Goal: Task Accomplishment & Management: Manage account settings

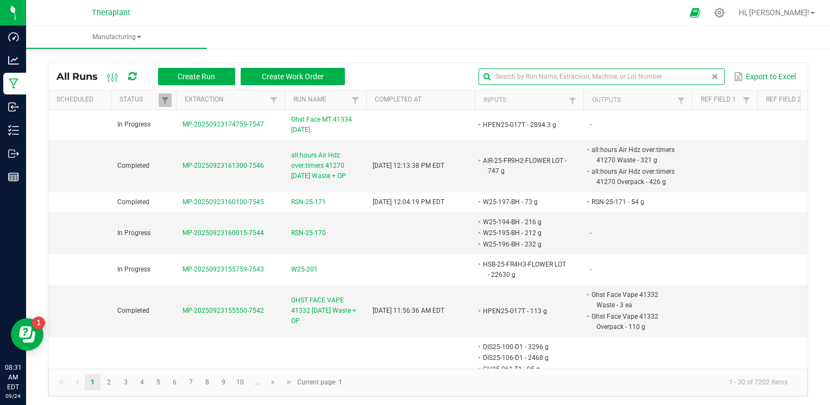
click at [688, 72] on input "text" at bounding box center [600, 76] width 245 height 16
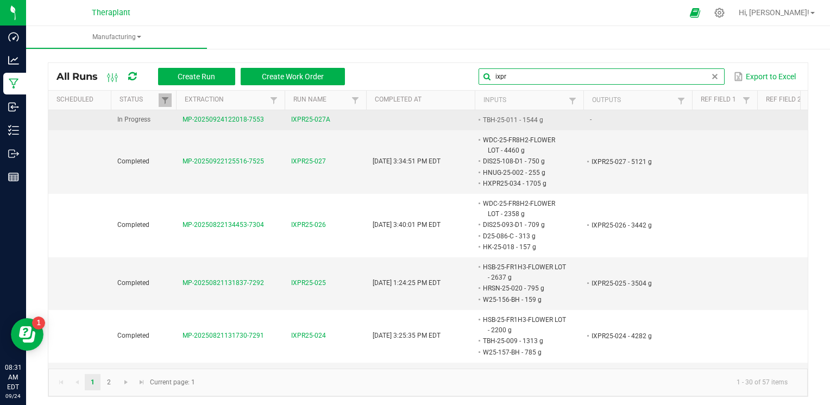
type input "ixpr"
click at [313, 116] on span "IXPR25-027A" at bounding box center [310, 120] width 39 height 10
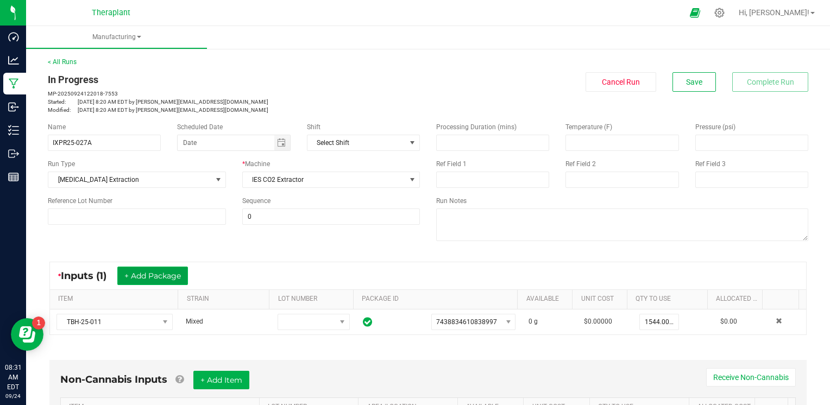
click at [149, 279] on button "+ Add Package" at bounding box center [152, 276] width 71 height 18
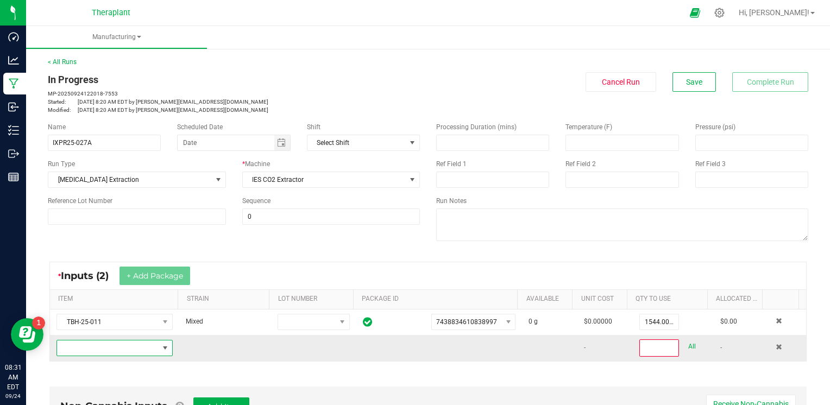
click at [126, 346] on span "NO DATA FOUND" at bounding box center [108, 347] width 102 height 15
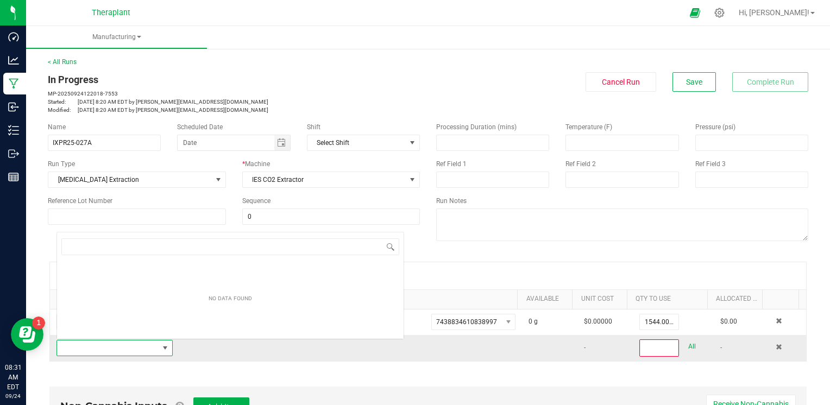
scroll to position [16, 112]
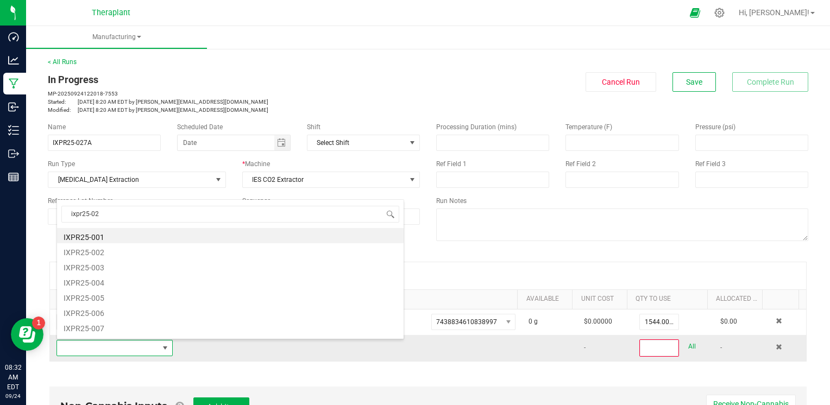
type input "ixpr25-027"
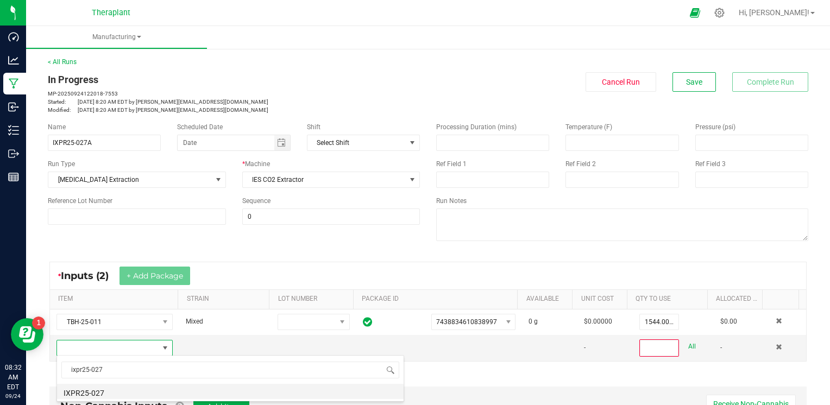
click at [105, 393] on li "IXPR25-027" at bounding box center [230, 391] width 346 height 15
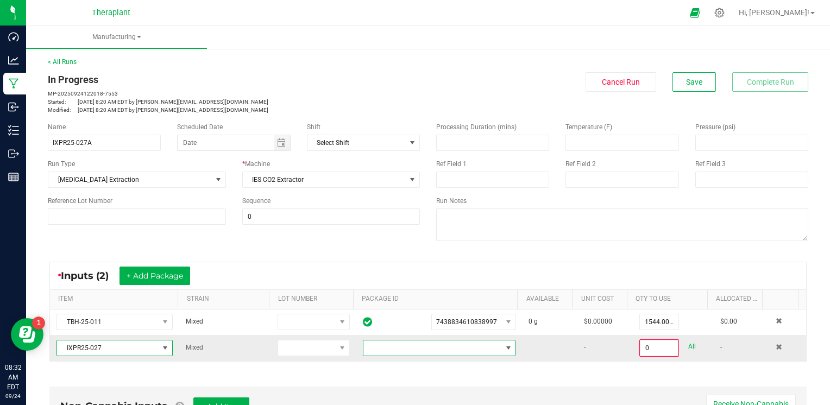
click at [473, 343] on span at bounding box center [432, 347] width 138 height 15
click at [443, 390] on li "8842500868046262" at bounding box center [430, 393] width 148 height 18
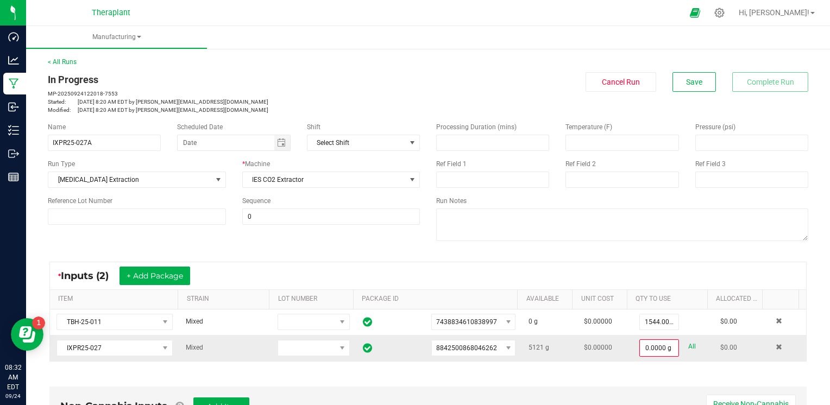
click at [688, 343] on link "All" at bounding box center [692, 346] width 8 height 15
type input "5121.0000 g"
click at [693, 81] on span "Save" at bounding box center [694, 82] width 16 height 9
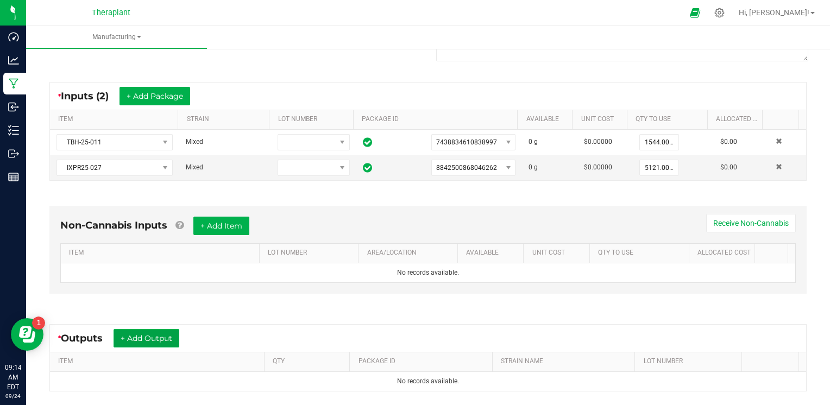
click at [146, 340] on button "+ Add Output" at bounding box center [146, 338] width 66 height 18
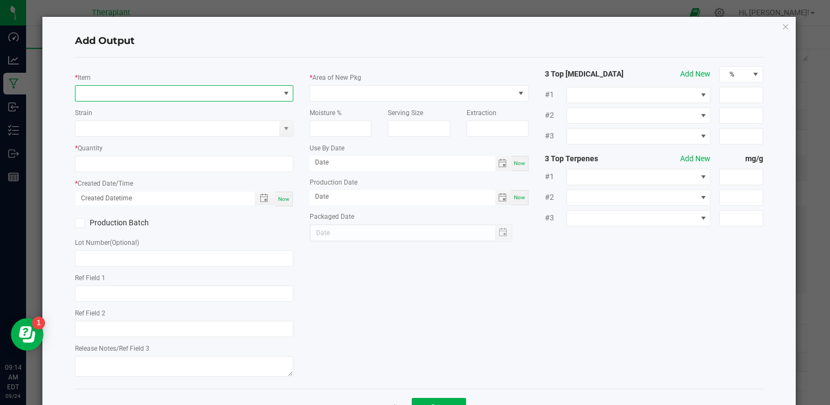
click at [184, 91] on span "NO DATA FOUND" at bounding box center [177, 93] width 204 height 15
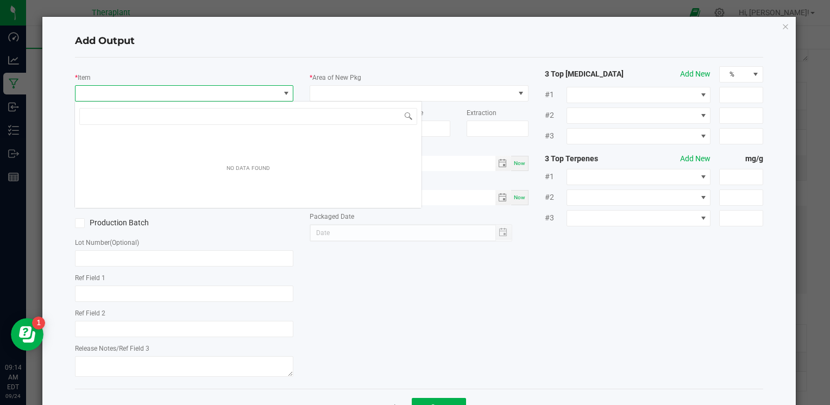
scroll to position [16, 216]
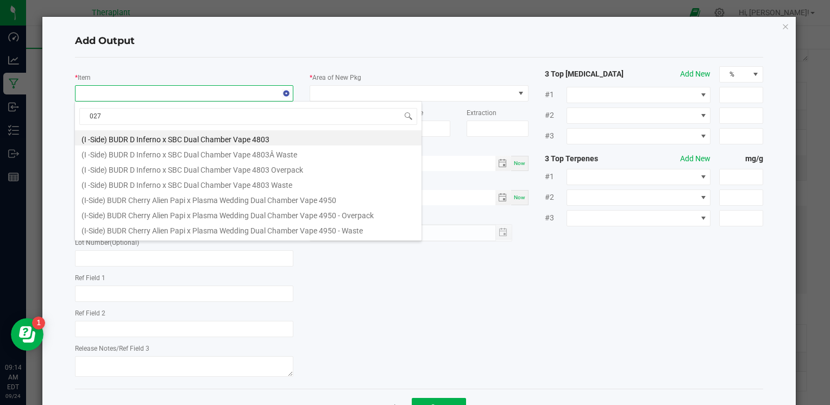
type input "027A"
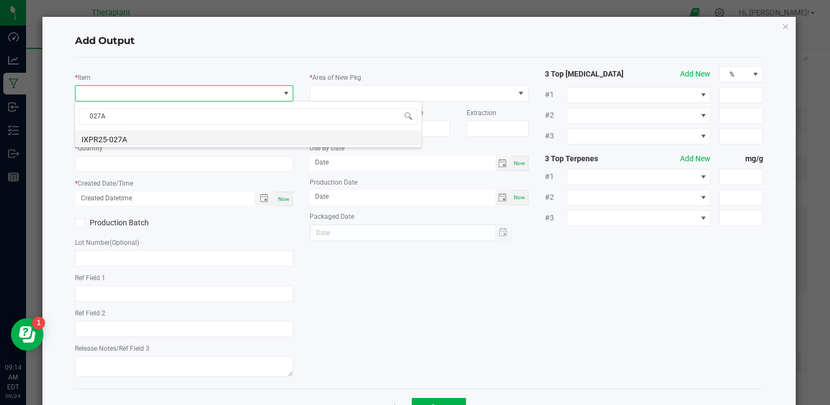
click at [150, 134] on li "IXPR25-027A" at bounding box center [248, 137] width 346 height 15
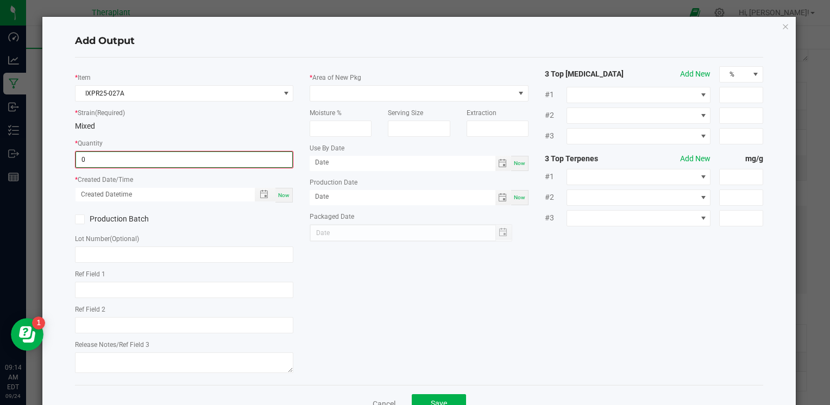
click at [132, 160] on input "0" at bounding box center [184, 159] width 216 height 15
type input "5522.0000 g"
click at [283, 192] on span "Now" at bounding box center [283, 194] width 11 height 6
type input "09/24/2025 9:17 AM"
type input "[DATE]"
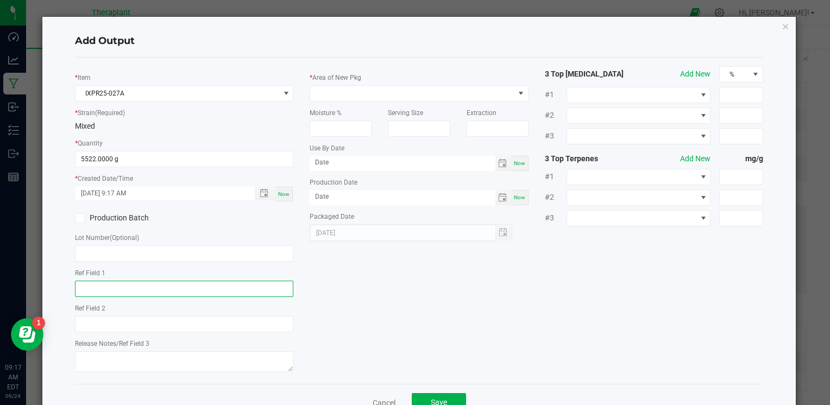
click at [195, 287] on input "text" at bounding box center [184, 289] width 218 height 16
type input "WDC x GGH (Shatter Infused)"
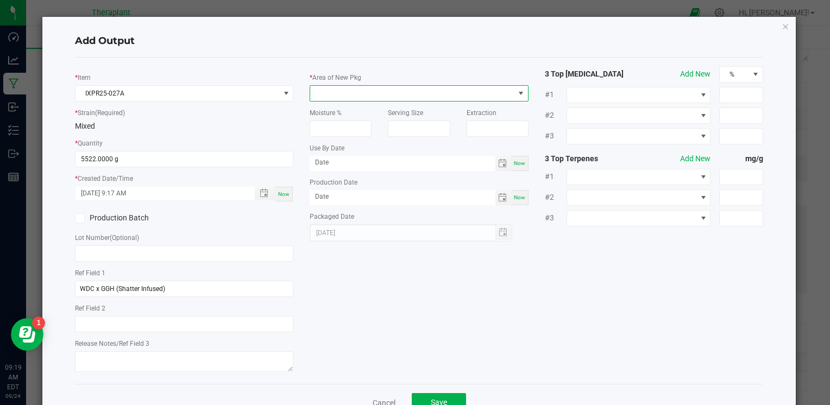
click at [340, 92] on span at bounding box center [412, 93] width 204 height 15
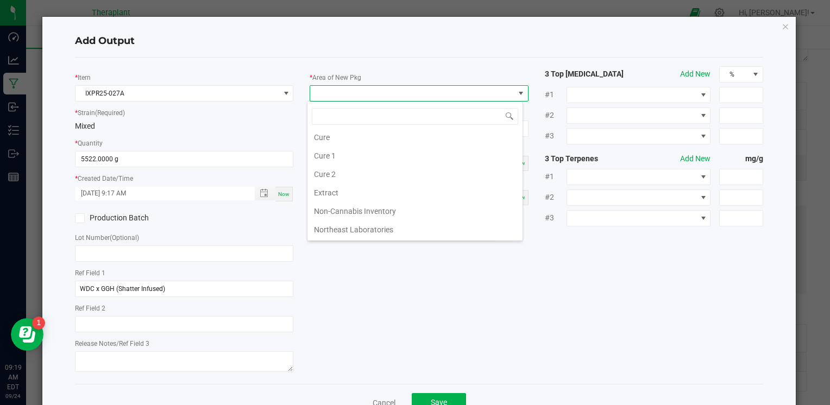
scroll to position [201, 0]
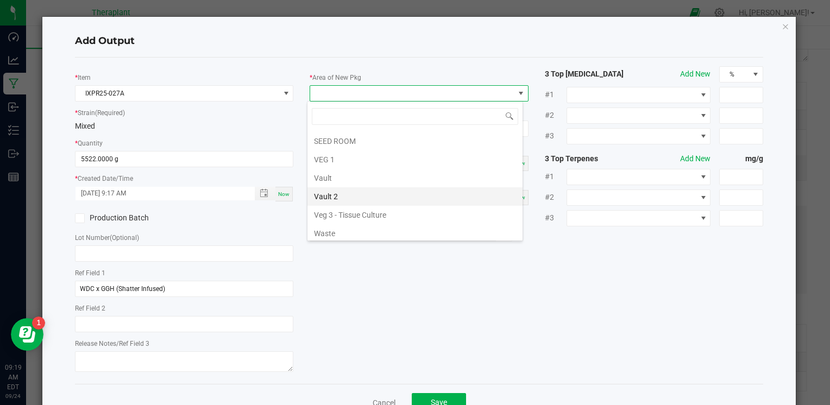
click at [331, 194] on li "Vault 2" at bounding box center [414, 196] width 215 height 18
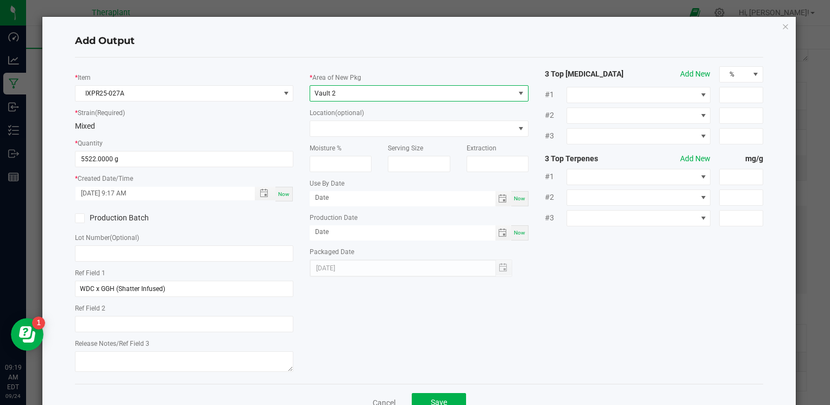
scroll to position [33, 0]
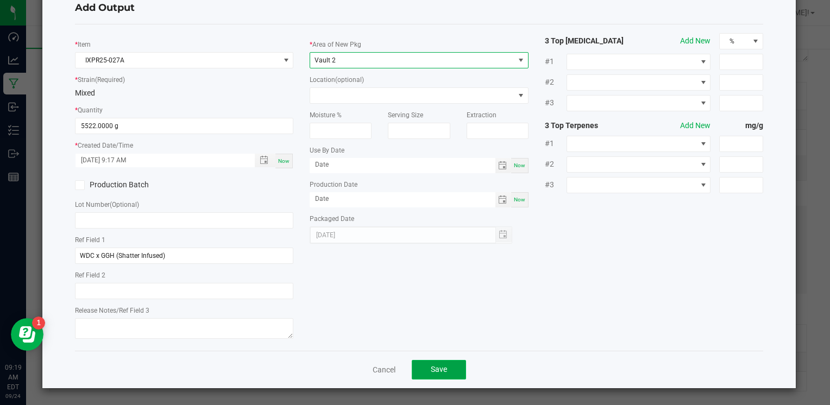
click at [431, 373] on span "Save" at bounding box center [439, 369] width 16 height 9
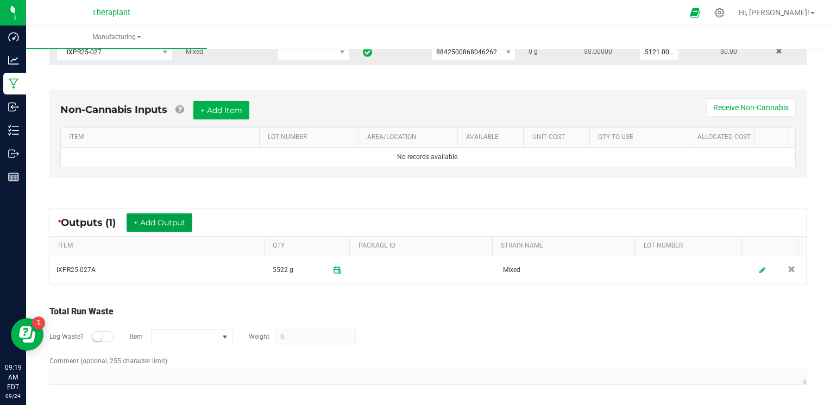
scroll to position [198, 0]
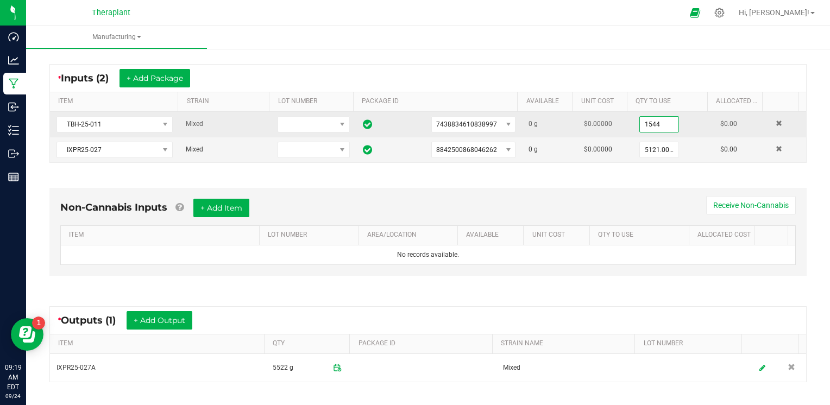
click at [640, 128] on input "1544" at bounding box center [659, 124] width 39 height 15
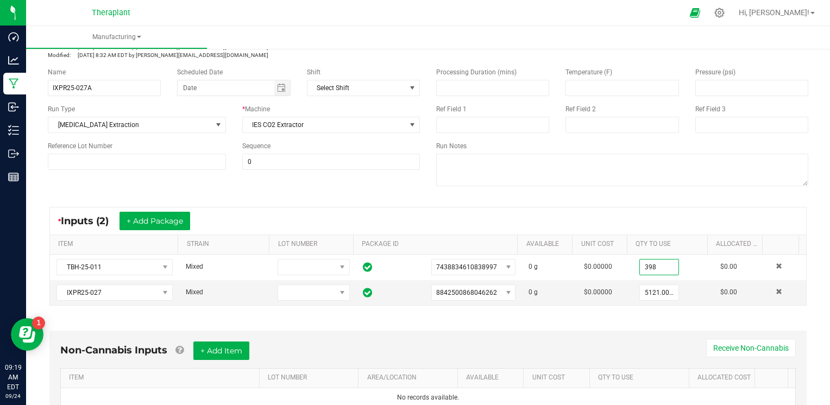
scroll to position [0, 0]
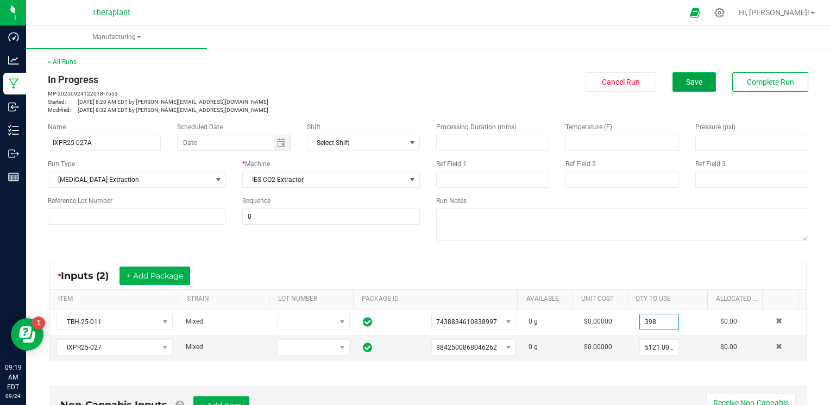
type input "398.0000 g"
click at [686, 78] on span "Save" at bounding box center [694, 82] width 16 height 9
click at [746, 78] on span "Complete Run" at bounding box center [769, 82] width 47 height 9
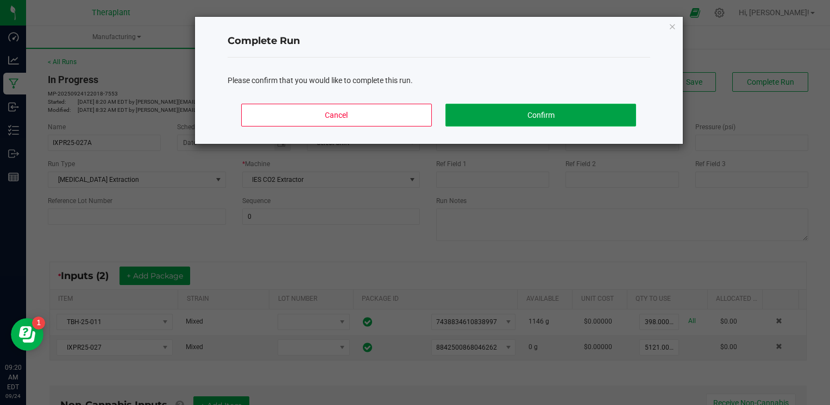
click at [590, 106] on button "Confirm" at bounding box center [540, 115] width 190 height 23
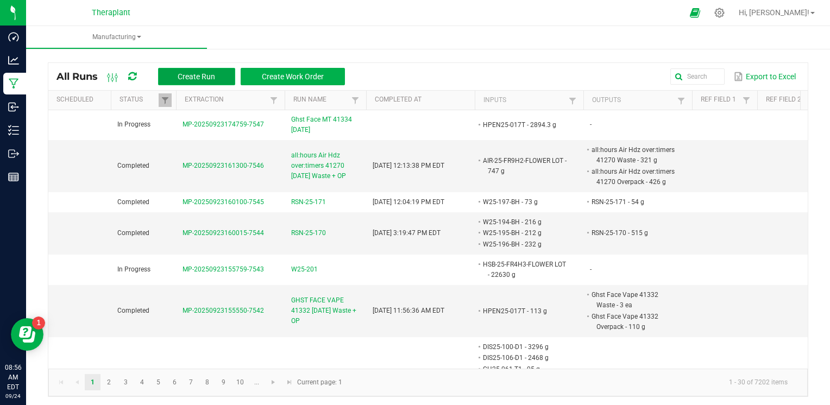
click at [221, 74] on button "Create Run" at bounding box center [196, 76] width 77 height 17
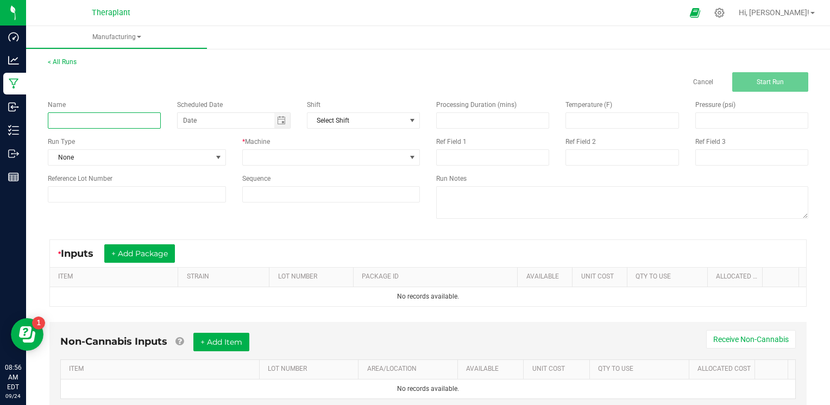
click at [107, 113] on input at bounding box center [104, 120] width 113 height 16
click at [280, 121] on span "Toggle calendar" at bounding box center [281, 120] width 9 height 9
type input "RSN-25-172"
click at [280, 96] on div "Name RSN-25-172 Scheduled Date Shift Select Shift Run Type None * Machine Refer…" at bounding box center [234, 151] width 388 height 119
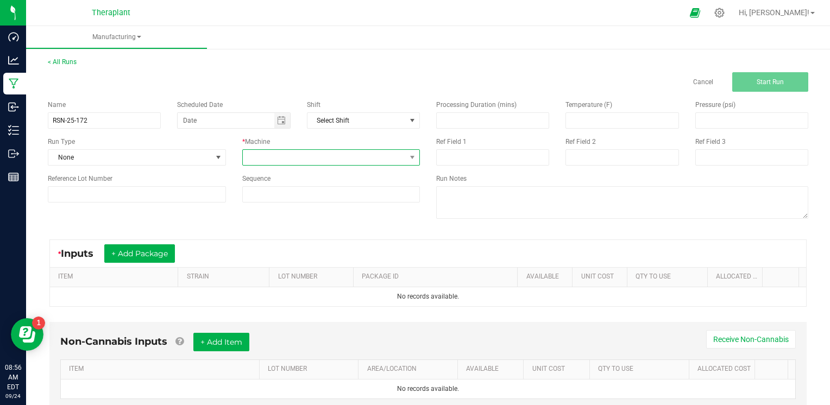
click at [295, 161] on span at bounding box center [324, 157] width 163 height 15
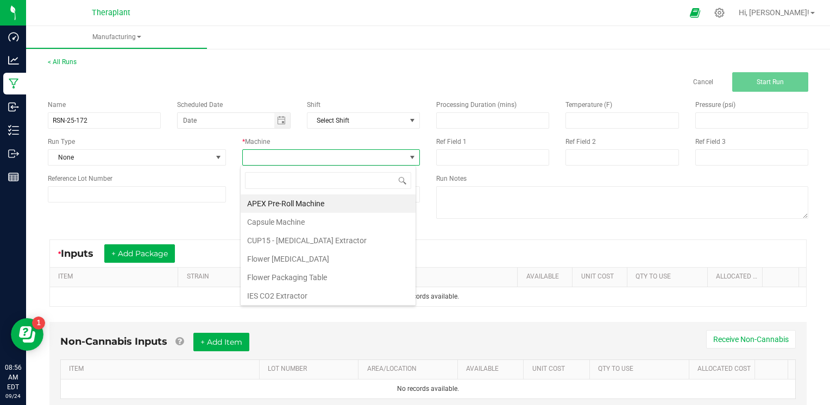
scroll to position [16, 175]
click at [282, 293] on li "IES CO2 Extractor" at bounding box center [328, 296] width 175 height 18
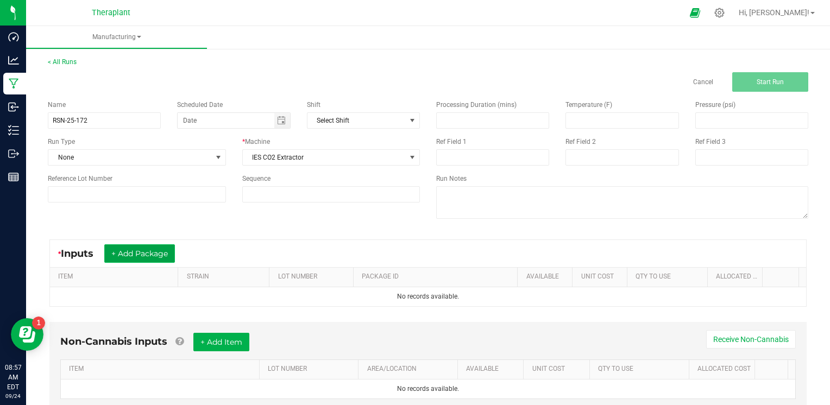
click at [172, 253] on button "+ Add Package" at bounding box center [139, 253] width 71 height 18
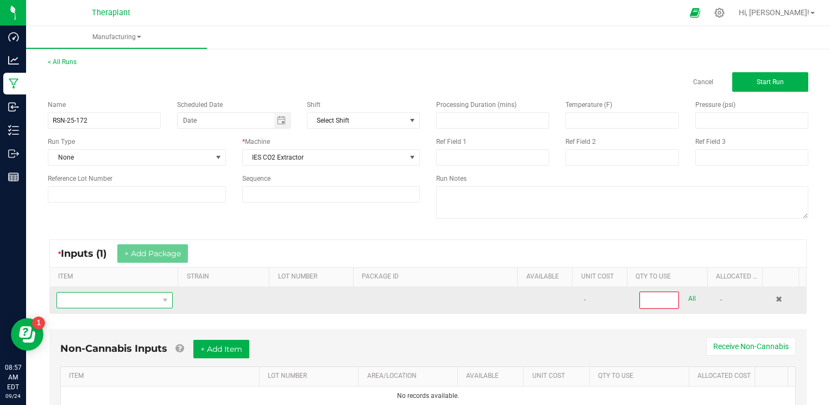
click at [118, 304] on span "NO DATA FOUND" at bounding box center [108, 300] width 102 height 15
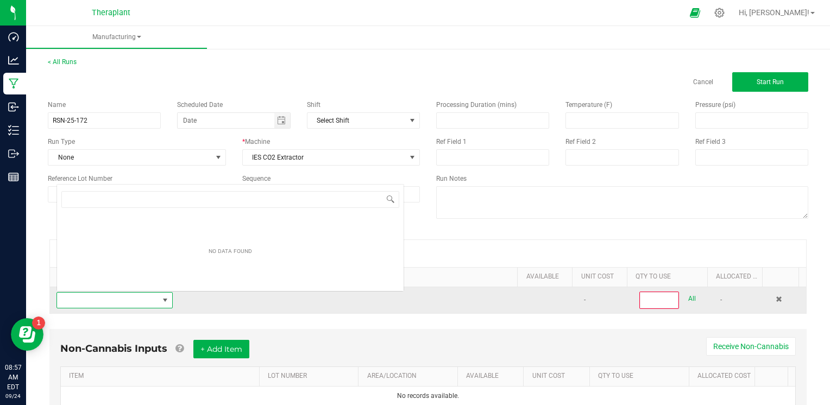
scroll to position [16, 112]
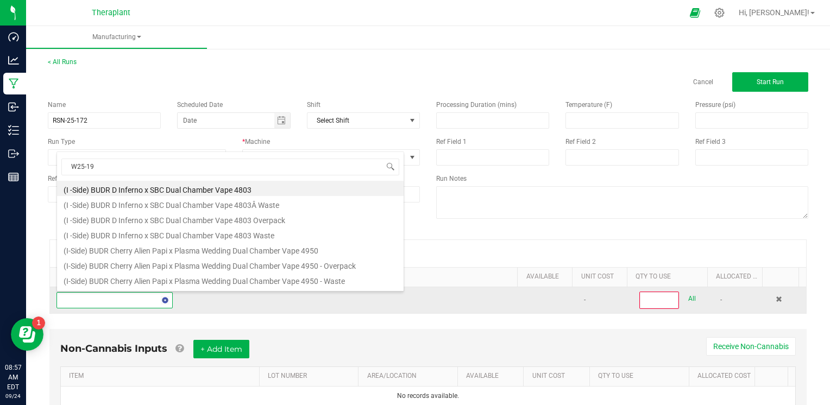
type input "W25-197"
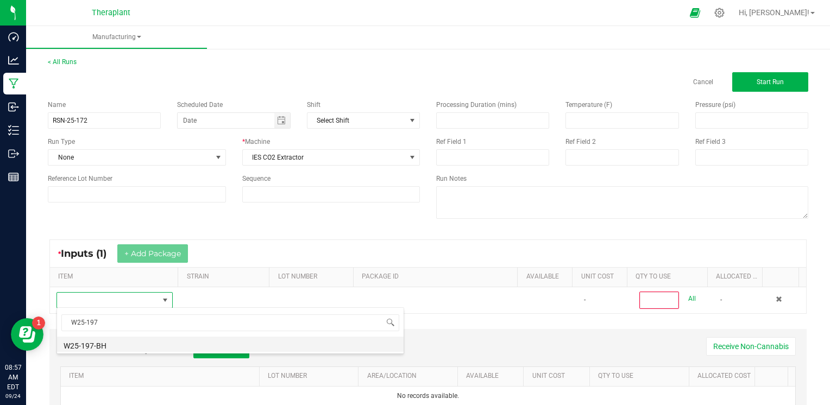
click at [104, 346] on li "W25-197-BH" at bounding box center [230, 344] width 346 height 15
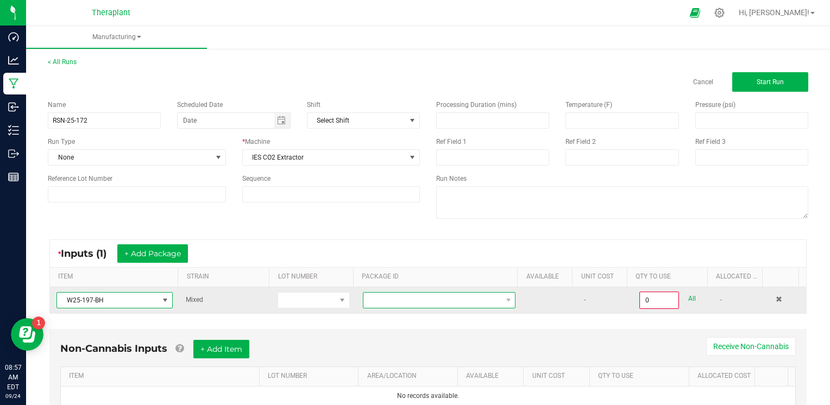
click at [447, 296] on span at bounding box center [432, 300] width 138 height 15
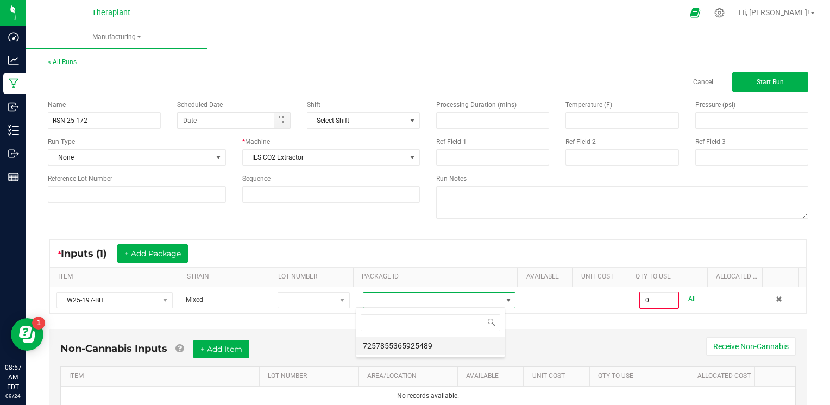
click at [431, 338] on li "7257855365925489" at bounding box center [430, 346] width 148 height 18
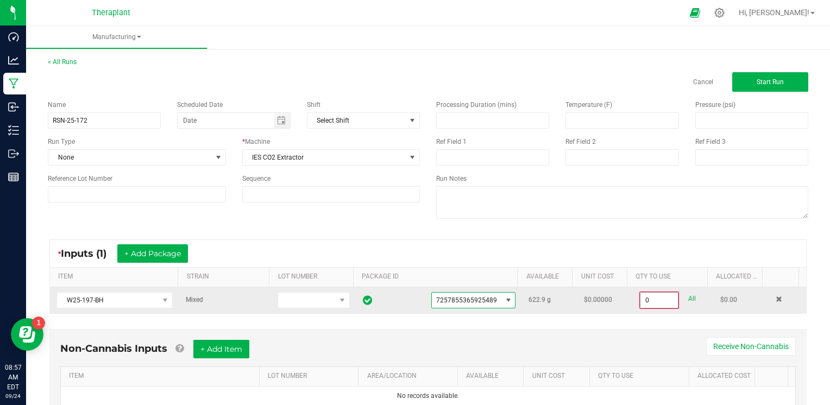
click at [643, 299] on input "0" at bounding box center [658, 300] width 37 height 15
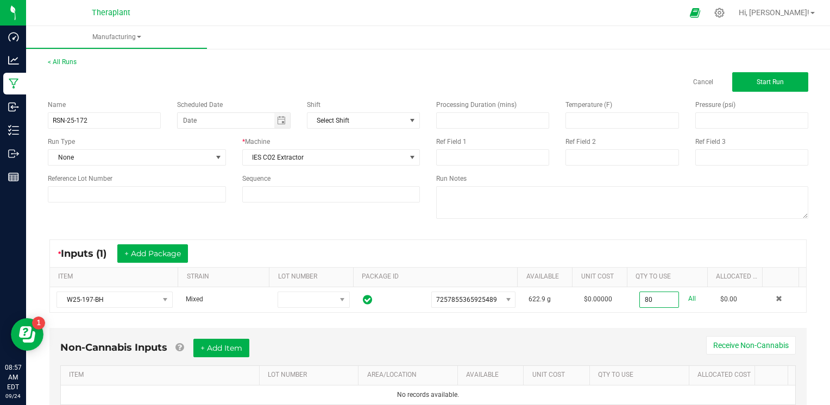
type input "80.0000 g"
click at [559, 324] on div "Non-Cannabis Inputs + Add Item Receive Non-Cannabis ITEM LOT NUMBER AREA/LOCATI…" at bounding box center [428, 379] width 776 height 114
click at [179, 247] on button "+ Add Package" at bounding box center [152, 253] width 71 height 18
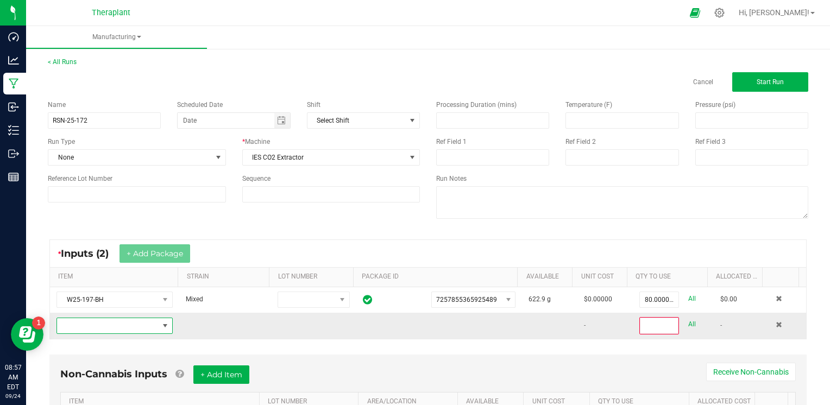
click at [148, 325] on span "NO DATA FOUND" at bounding box center [108, 325] width 102 height 15
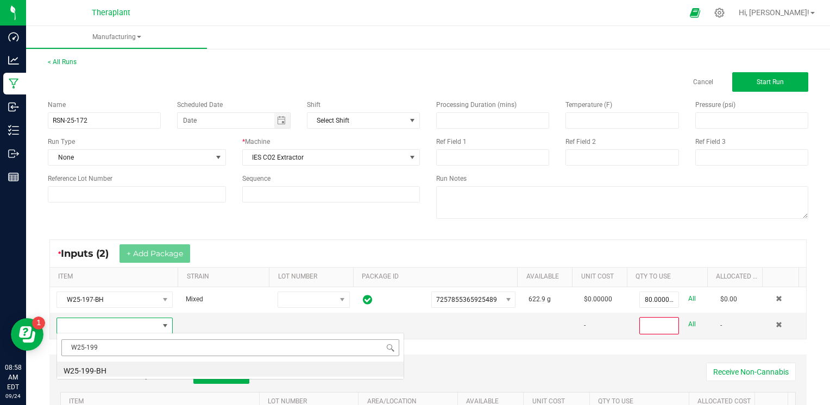
scroll to position [0, 0]
type input "W25-198"
click at [98, 371] on li "W25-198-BH" at bounding box center [230, 369] width 346 height 15
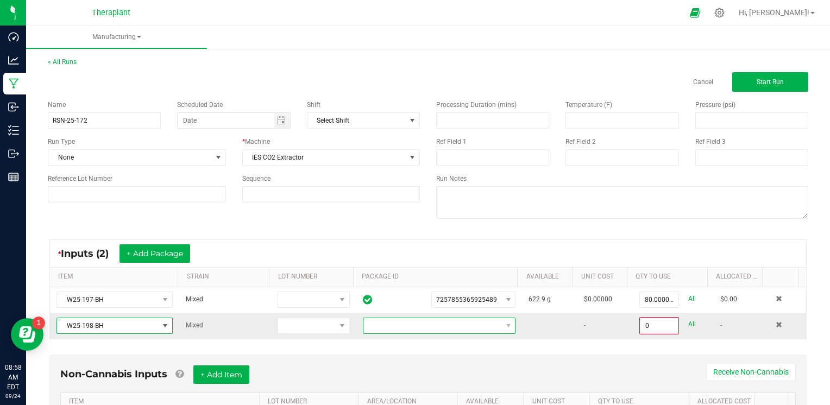
click at [435, 328] on span at bounding box center [432, 325] width 138 height 15
click at [421, 369] on li "5553612001848470" at bounding box center [430, 371] width 148 height 18
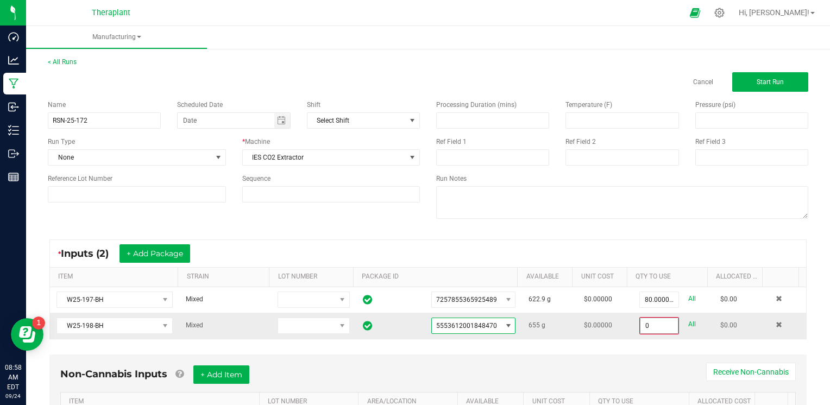
click at [642, 323] on input "0" at bounding box center [658, 325] width 37 height 15
type input "127.0000 g"
click at [607, 351] on div "Non-Cannabis Inputs + Add Item Receive Non-Cannabis ITEM LOT NUMBER AREA/LOCATI…" at bounding box center [428, 405] width 776 height 114
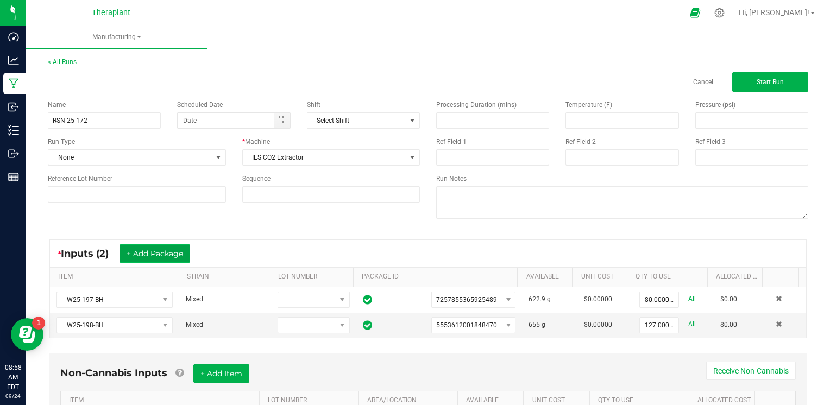
click at [190, 251] on button "+ Add Package" at bounding box center [154, 253] width 71 height 18
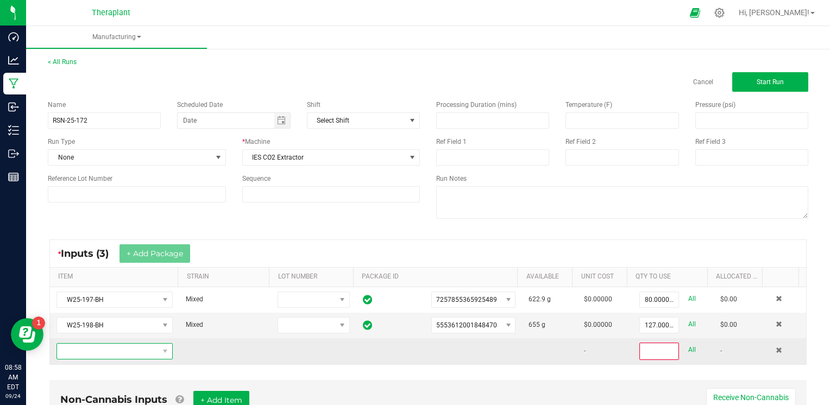
click at [102, 344] on span "NO DATA FOUND" at bounding box center [108, 351] width 102 height 15
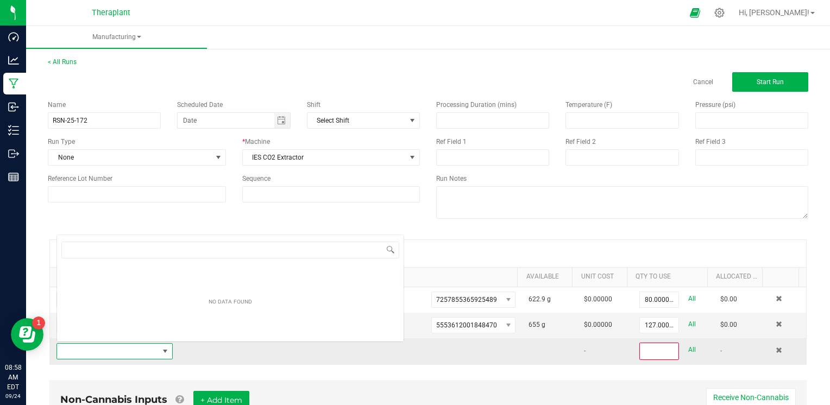
scroll to position [16, 112]
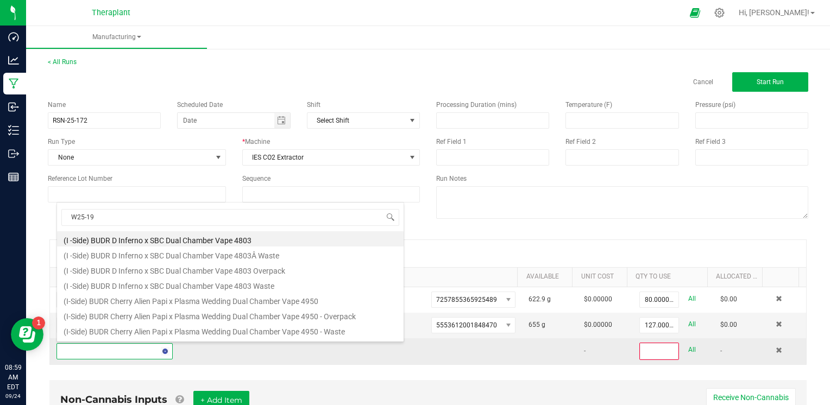
type input "W25-199"
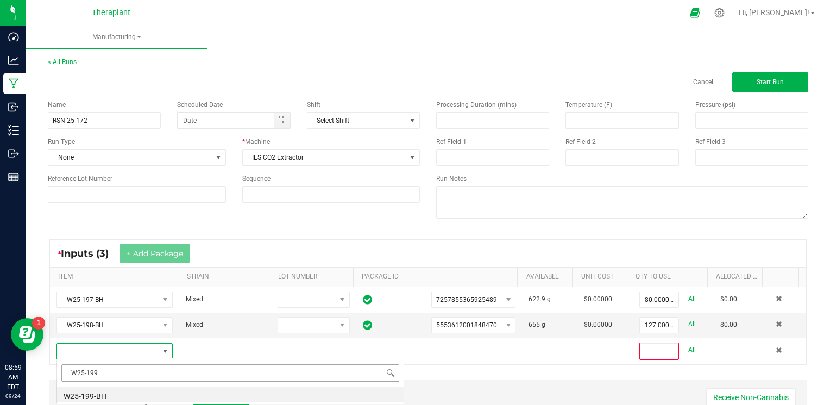
scroll to position [0, 0]
click at [97, 389] on li "W25-199-BH" at bounding box center [230, 394] width 346 height 15
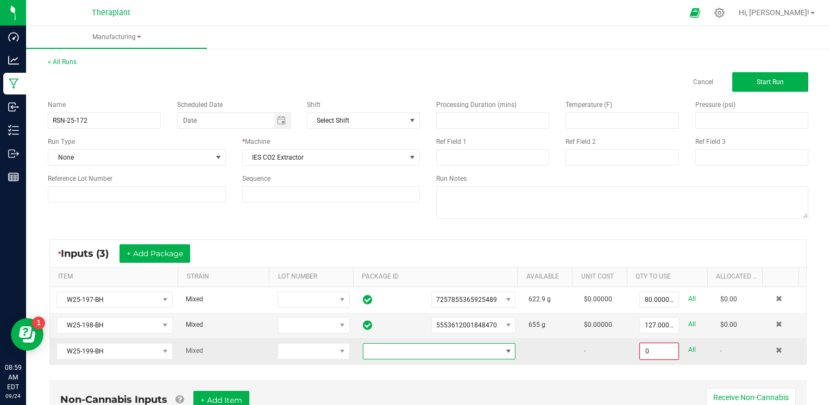
click at [386, 346] on span at bounding box center [432, 351] width 138 height 15
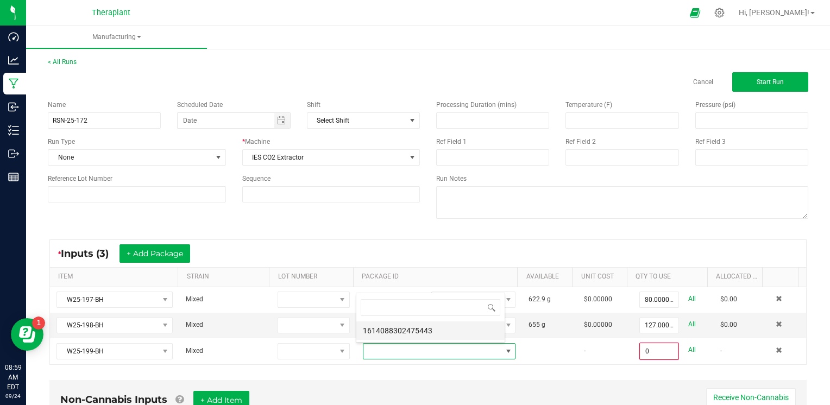
click at [417, 329] on li "1614088302475443" at bounding box center [430, 330] width 148 height 18
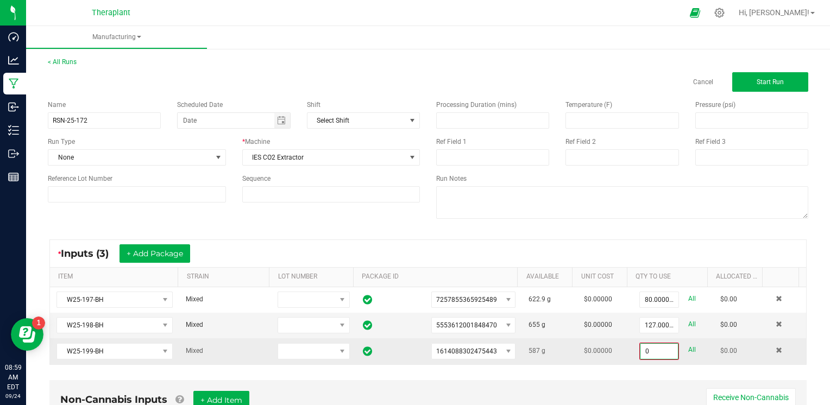
click at [641, 353] on input "0" at bounding box center [658, 351] width 37 height 15
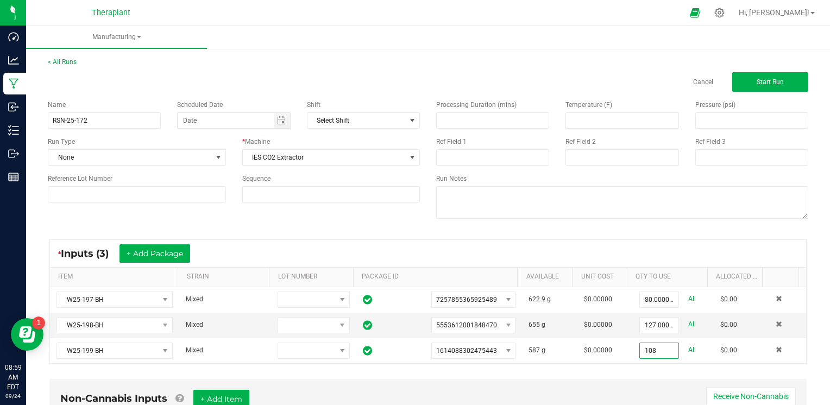
type input "108.0000 g"
click at [777, 84] on button "Start Run" at bounding box center [770, 82] width 76 height 20
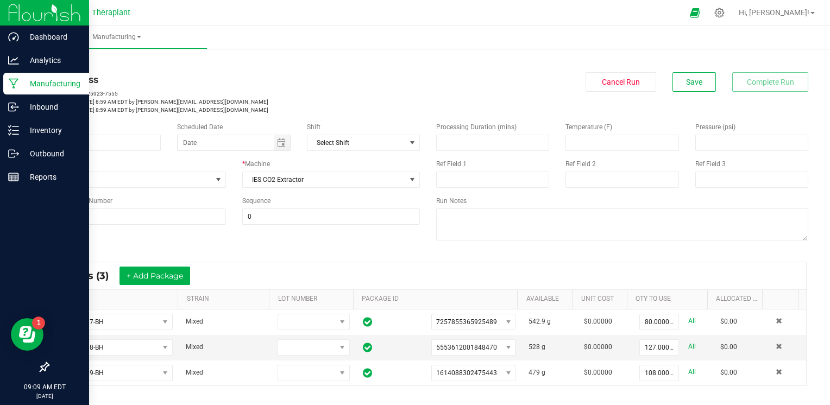
click at [52, 83] on p "Manufacturing" at bounding box center [51, 83] width 65 height 13
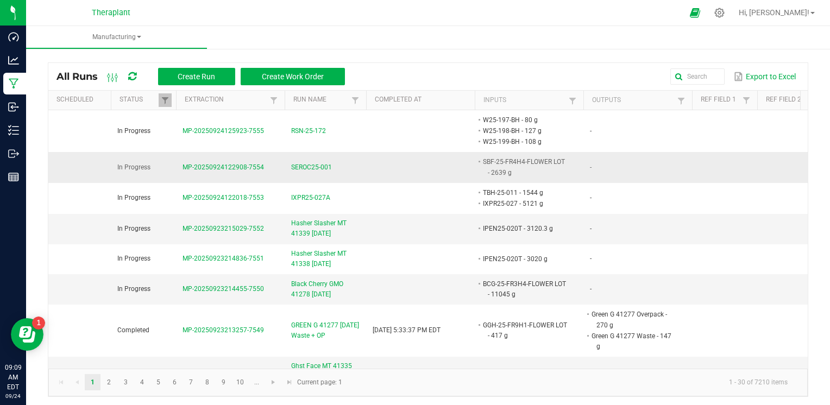
click at [307, 179] on td "SEROC25-001" at bounding box center [324, 167] width 81 height 30
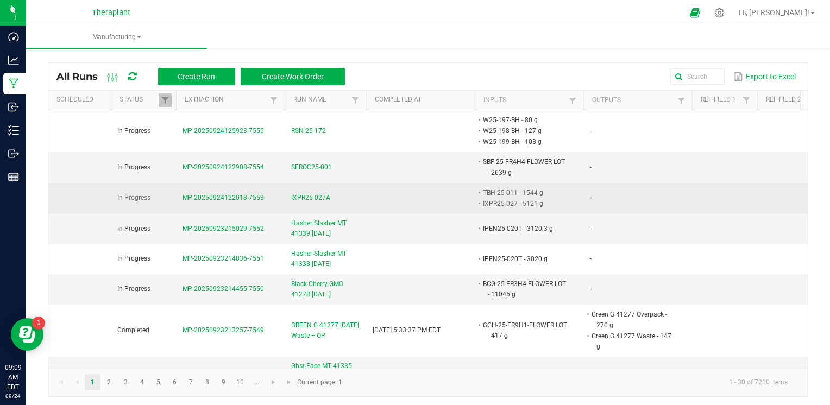
click at [300, 200] on span "IXPR25-027A" at bounding box center [310, 198] width 39 height 10
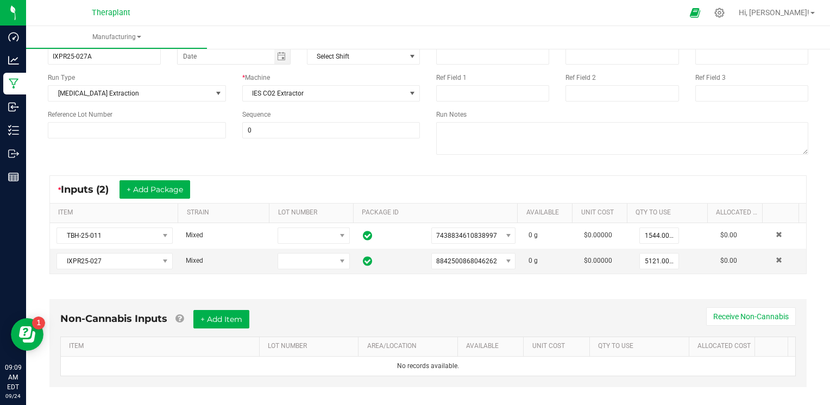
scroll to position [87, 0]
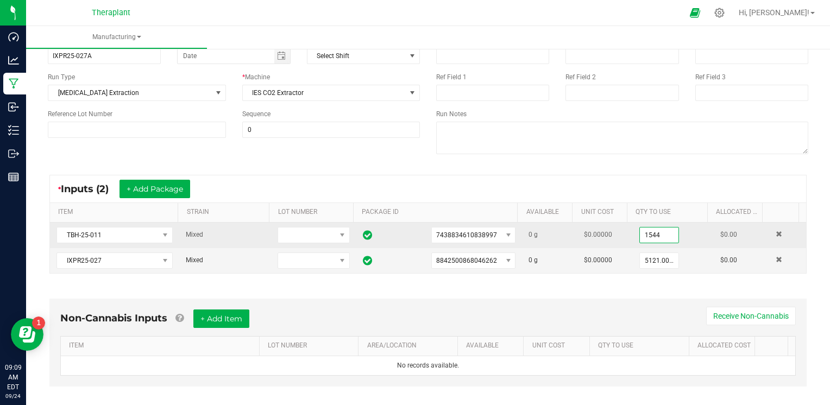
click at [640, 237] on input "1544" at bounding box center [659, 234] width 39 height 15
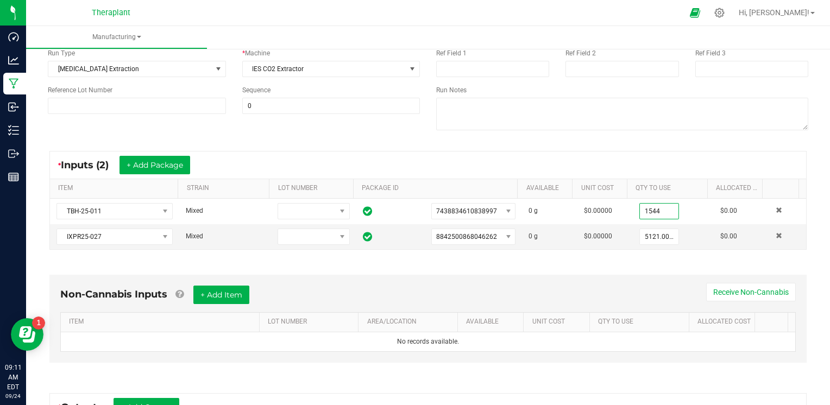
scroll to position [112, 0]
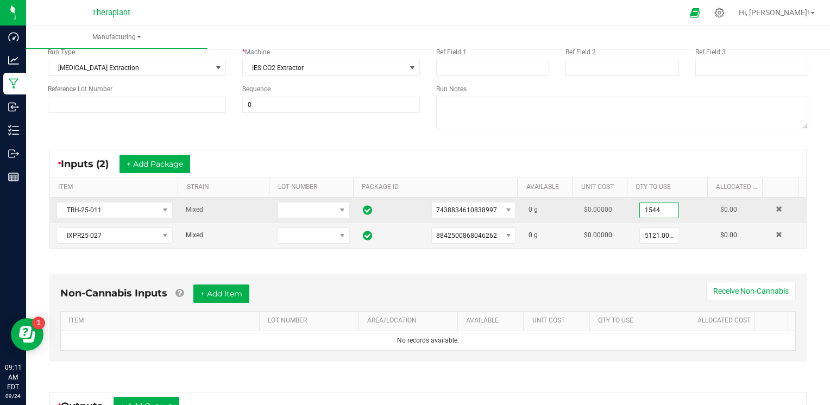
click at [645, 205] on input "1544" at bounding box center [659, 209] width 39 height 15
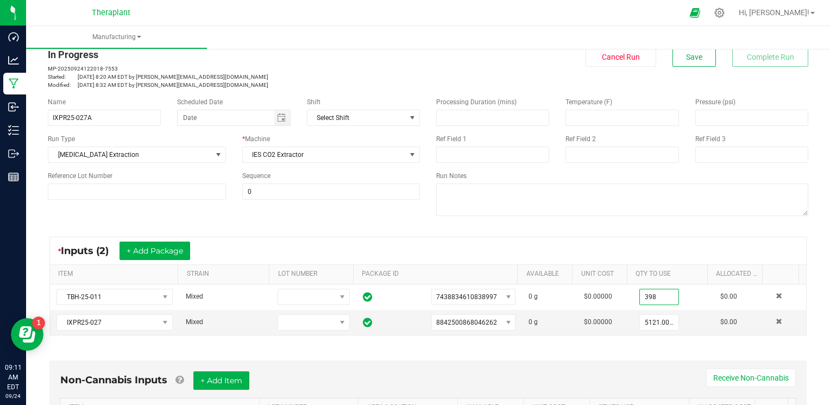
scroll to position [0, 0]
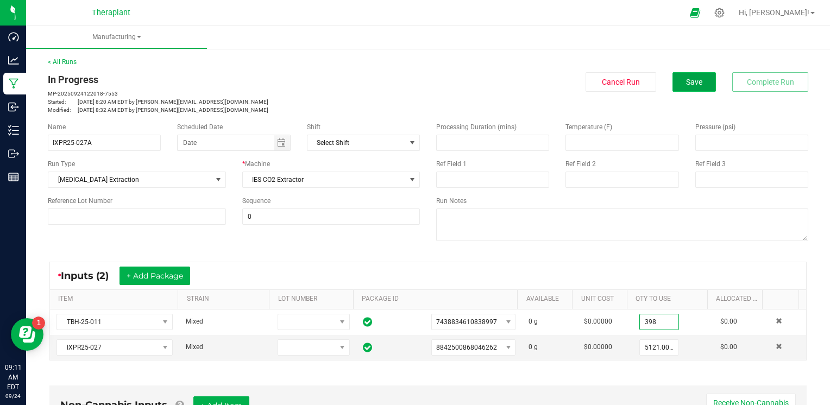
type input "398.0000 g"
click at [686, 84] on span "Save" at bounding box center [694, 82] width 16 height 9
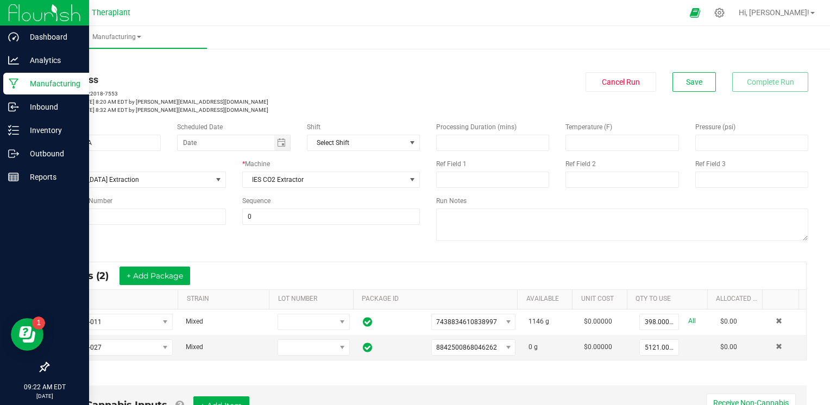
click at [33, 77] on p "Manufacturing" at bounding box center [51, 83] width 65 height 13
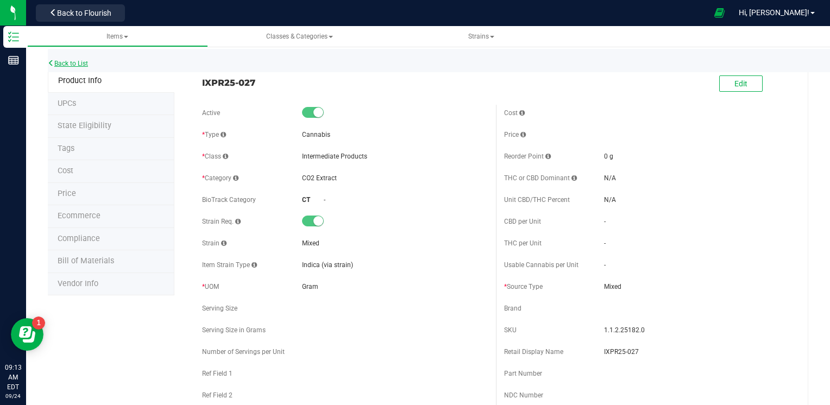
click at [79, 65] on link "Back to List" at bounding box center [68, 64] width 40 height 8
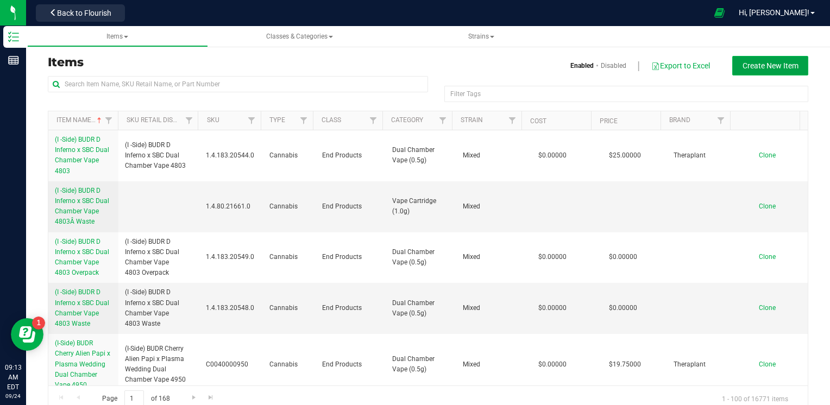
click at [769, 66] on span "Create New Item" at bounding box center [770, 65] width 56 height 9
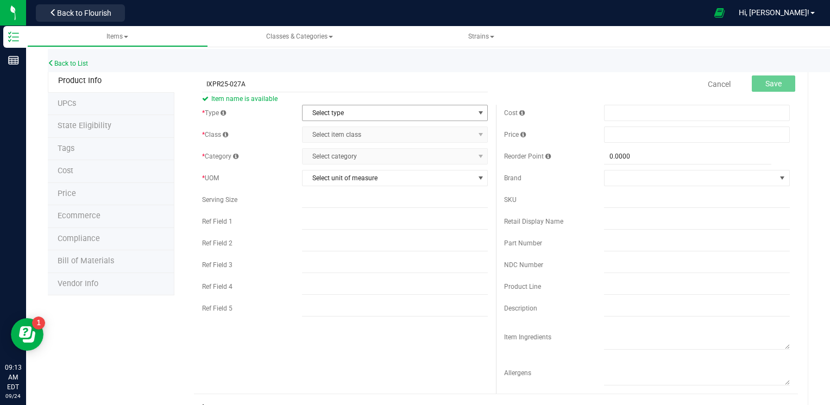
type input "IXPR25-027A"
click at [321, 118] on span "Select type" at bounding box center [387, 112] width 171 height 15
click at [324, 134] on li "Cannabis" at bounding box center [391, 131] width 182 height 16
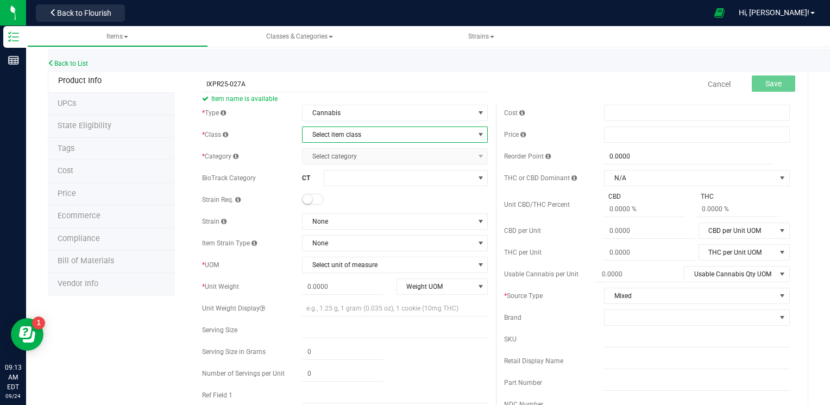
click at [324, 134] on span "Select item class" at bounding box center [387, 134] width 171 height 15
click at [322, 186] on li "Intermediate Products" at bounding box center [391, 186] width 182 height 16
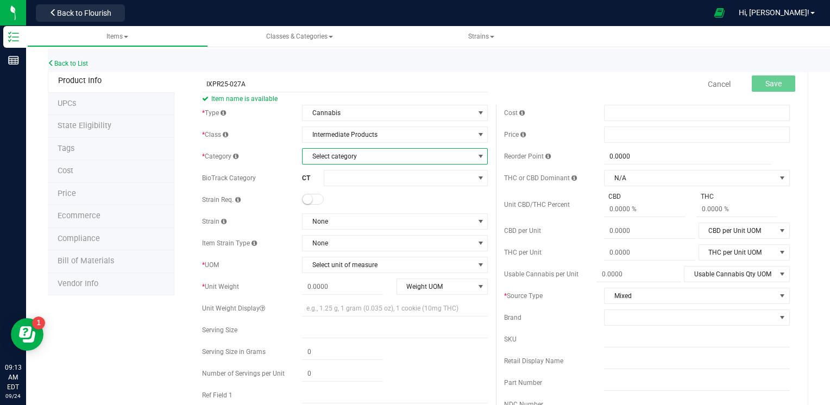
click at [328, 158] on span "Select category" at bounding box center [387, 156] width 171 height 15
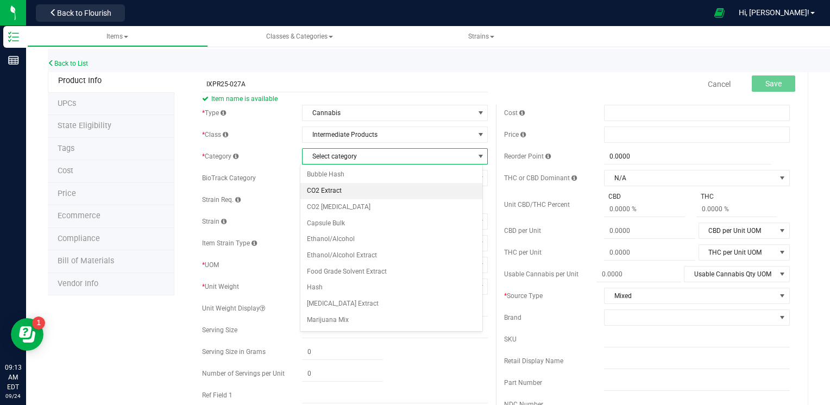
click at [326, 186] on li "CO2 Extract" at bounding box center [391, 191] width 182 height 16
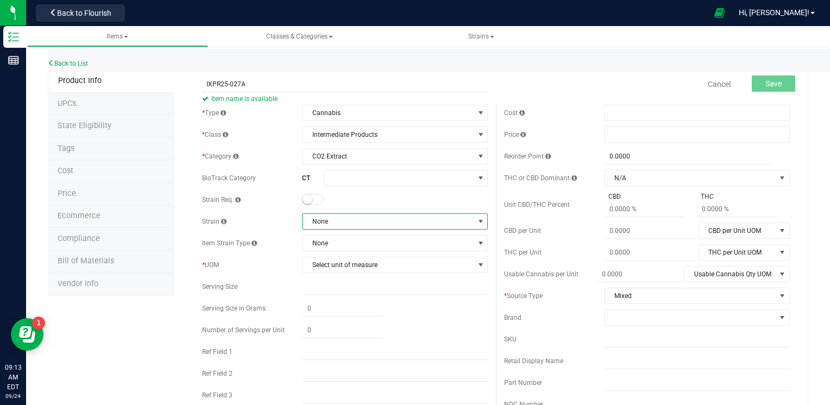
click at [324, 220] on span "None" at bounding box center [387, 221] width 171 height 15
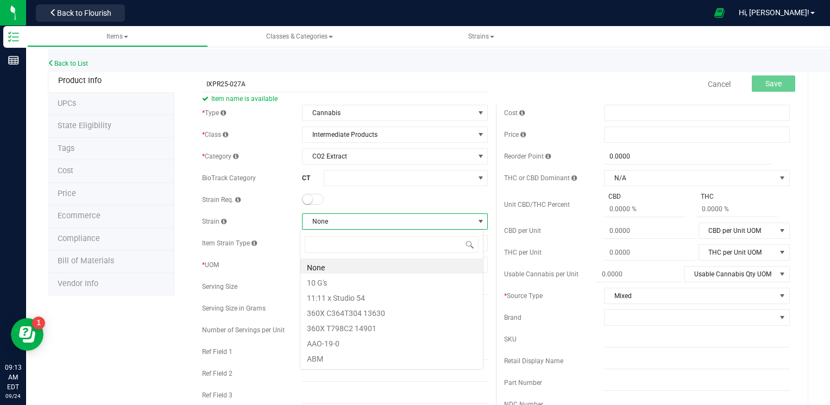
scroll to position [16, 183]
type input "MIX"
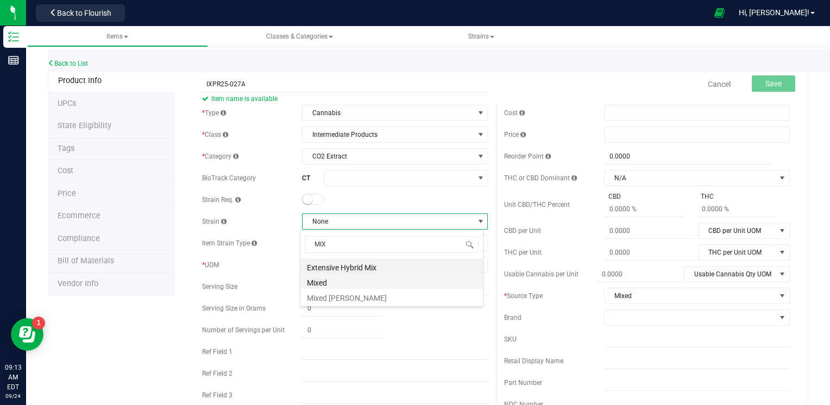
click at [322, 277] on li "Mixed" at bounding box center [391, 281] width 182 height 15
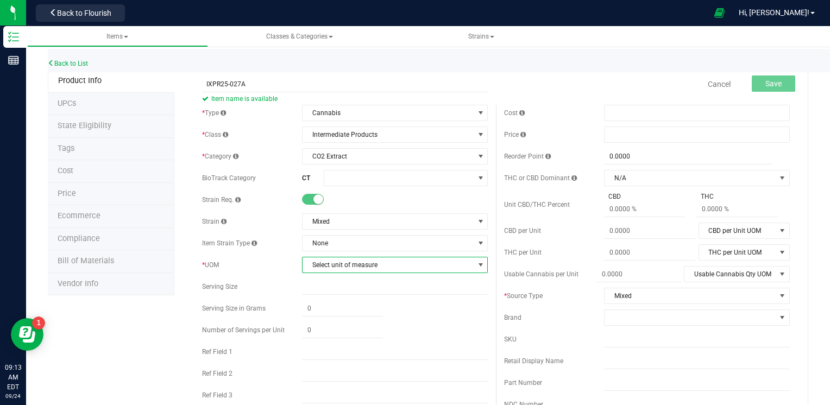
click at [331, 265] on span "Select unit of measure" at bounding box center [387, 264] width 171 height 15
click at [330, 116] on li "Gram" at bounding box center [391, 116] width 182 height 16
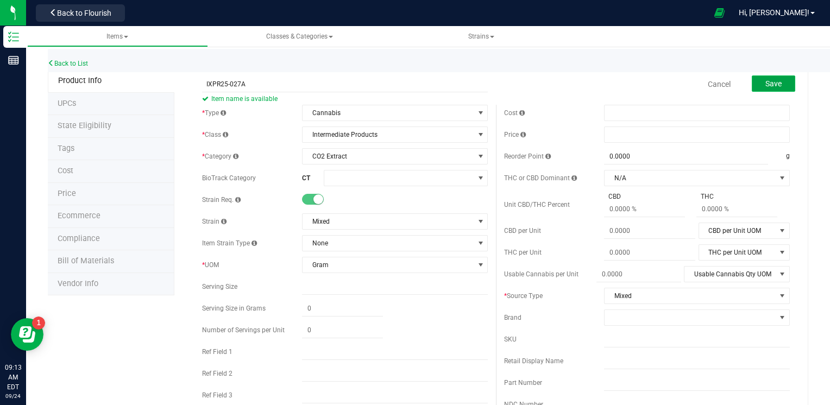
click at [755, 78] on button "Save" at bounding box center [772, 83] width 43 height 16
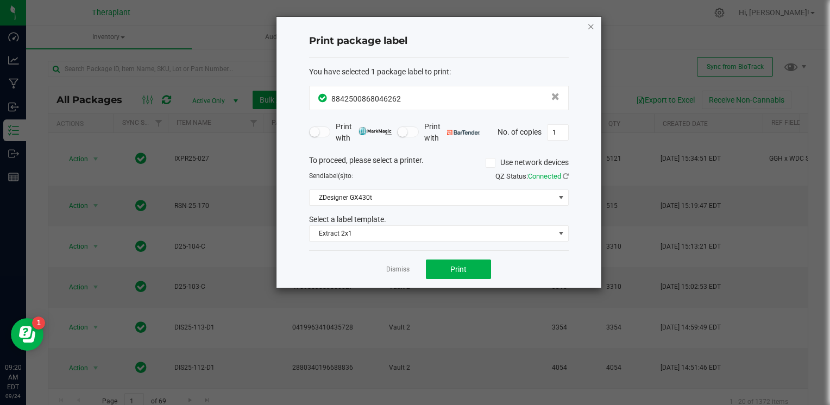
click at [591, 25] on icon "button" at bounding box center [591, 26] width 8 height 13
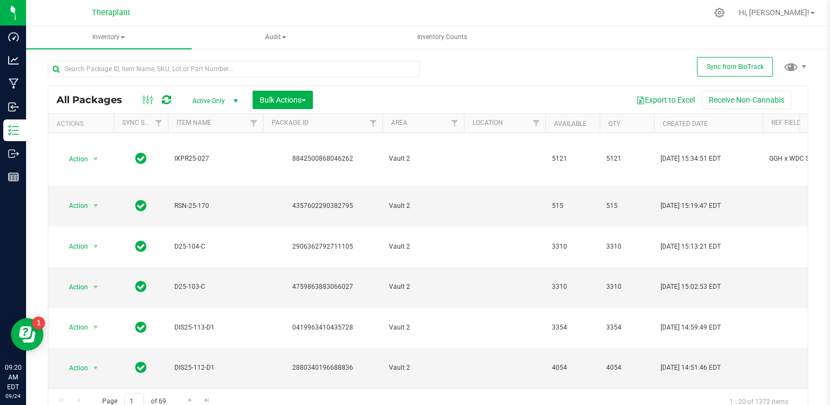
click at [591, 25] on nav "Theraplant Hi, [PERSON_NAME]!" at bounding box center [427, 13] width 803 height 26
click at [166, 103] on icon at bounding box center [166, 99] width 9 height 11
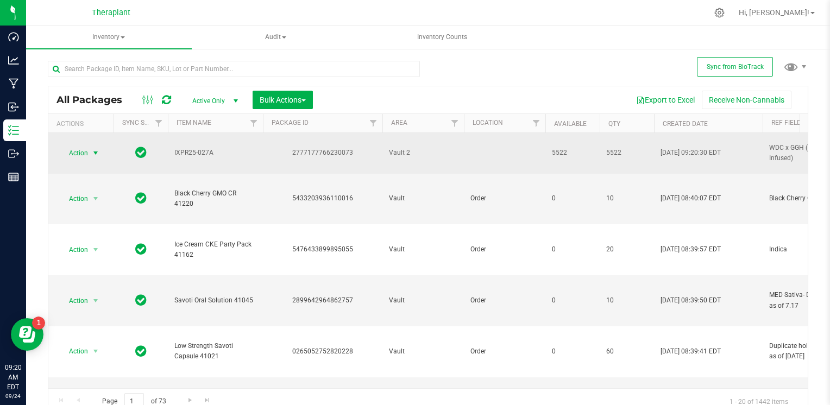
click at [85, 147] on span "Action" at bounding box center [73, 152] width 29 height 15
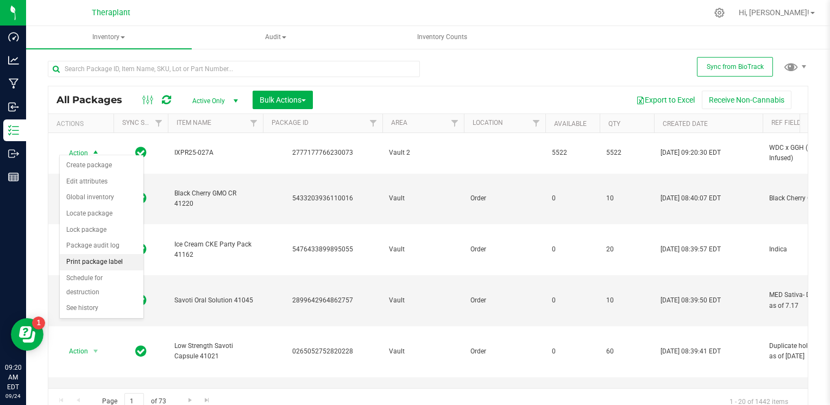
click at [88, 259] on li "Print package label" at bounding box center [102, 262] width 84 height 16
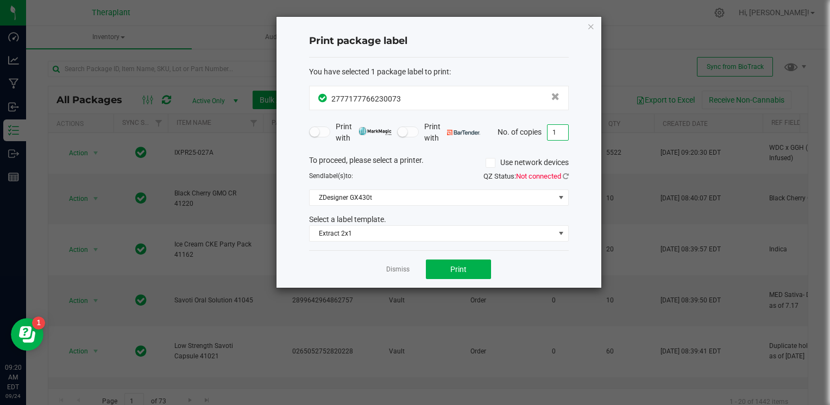
click at [558, 136] on input "1" at bounding box center [557, 132] width 21 height 15
type input "3"
click at [480, 270] on button "Print" at bounding box center [458, 270] width 65 height 20
click at [591, 28] on icon "button" at bounding box center [591, 26] width 8 height 13
